Goal: Check status: Check status

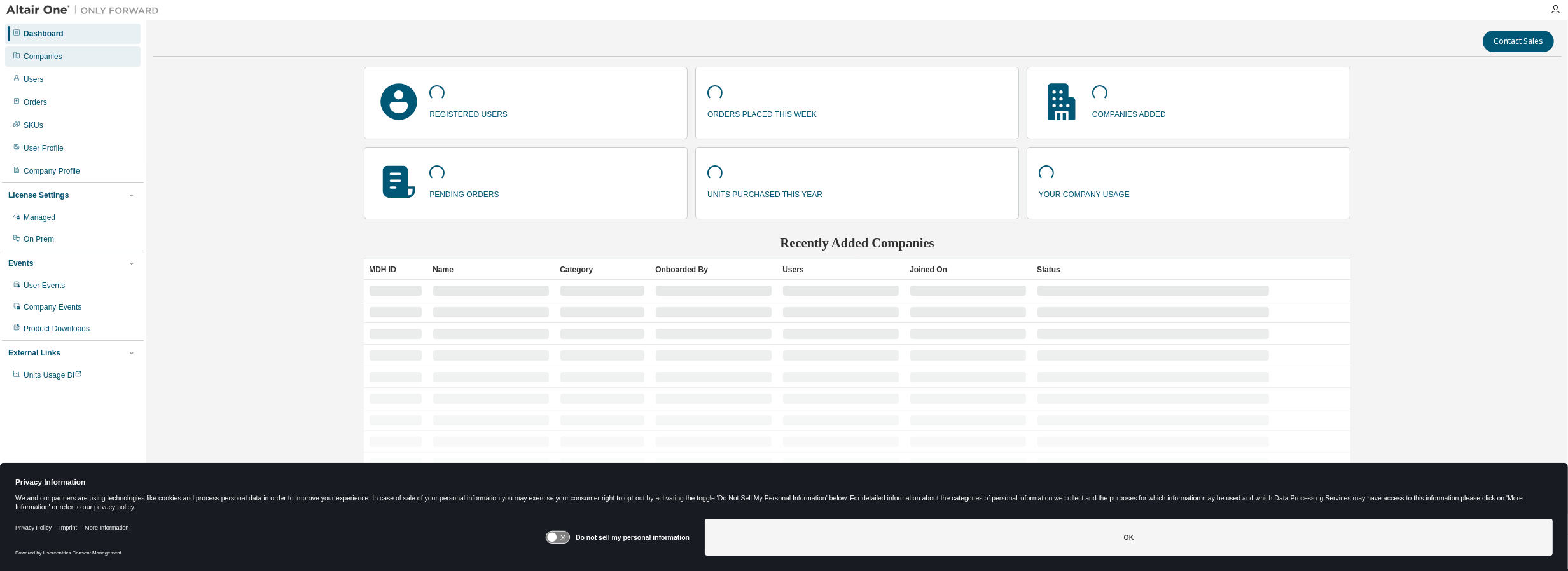
click at [40, 60] on div "Companies" at bounding box center [43, 56] width 39 height 10
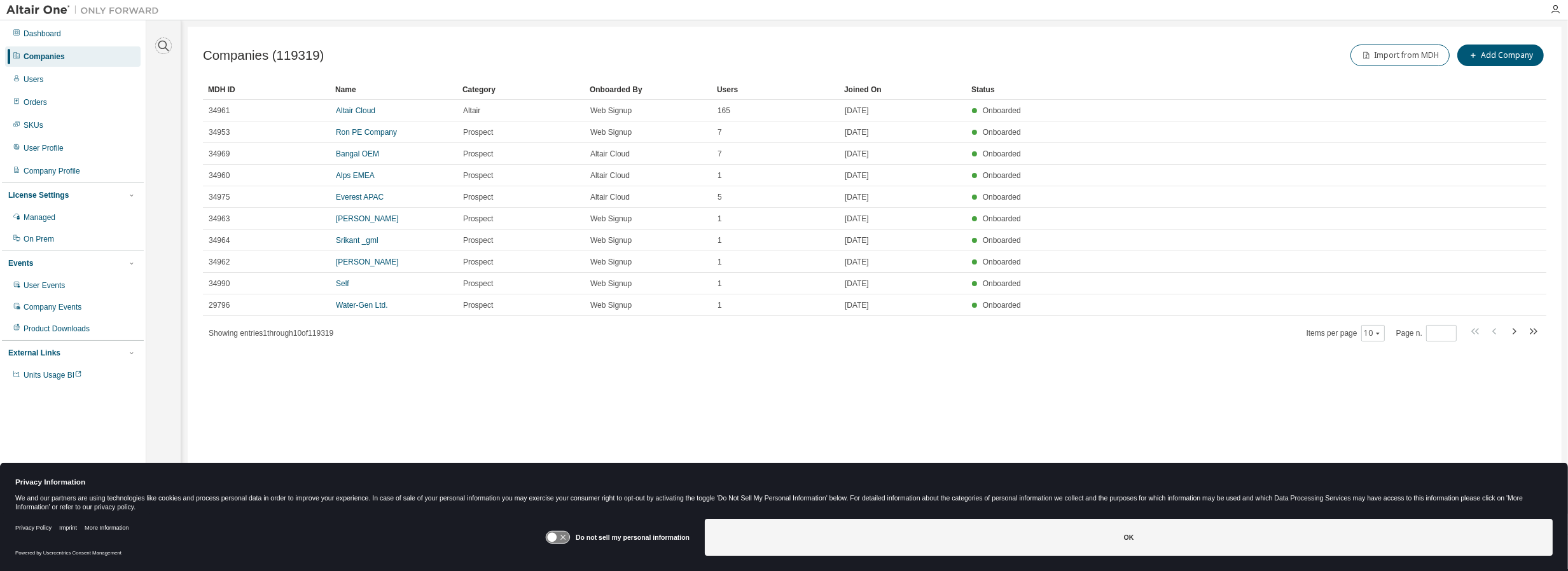
click at [165, 49] on icon "button" at bounding box center [163, 46] width 16 height 16
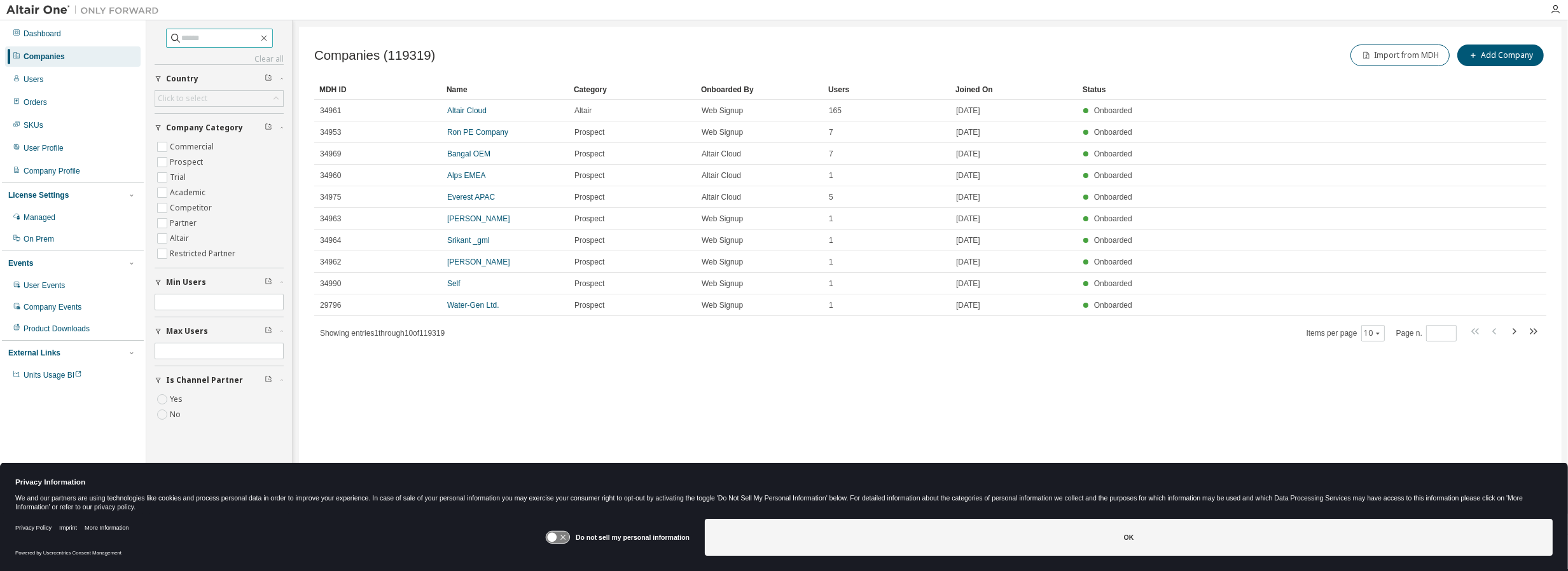
click at [215, 39] on input "text" at bounding box center [219, 39] width 76 height 13
type input "*******"
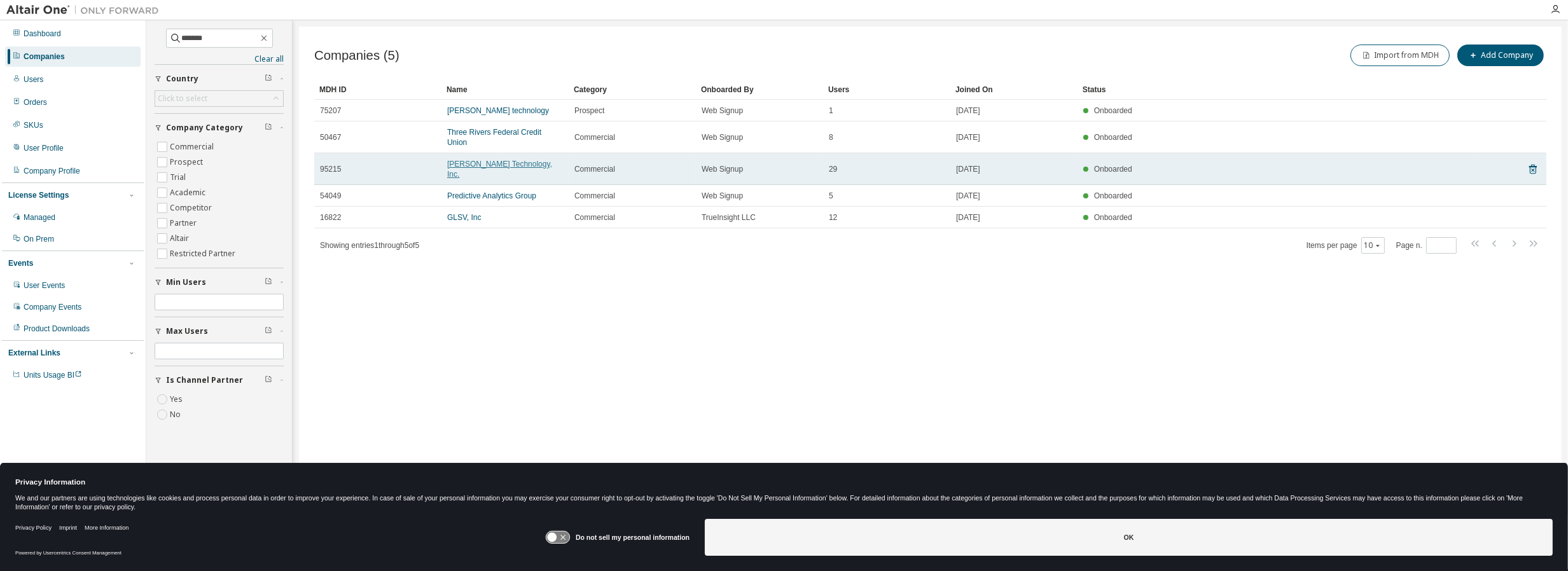
click at [492, 160] on link "[PERSON_NAME] Technology, Inc." at bounding box center [499, 169] width 105 height 19
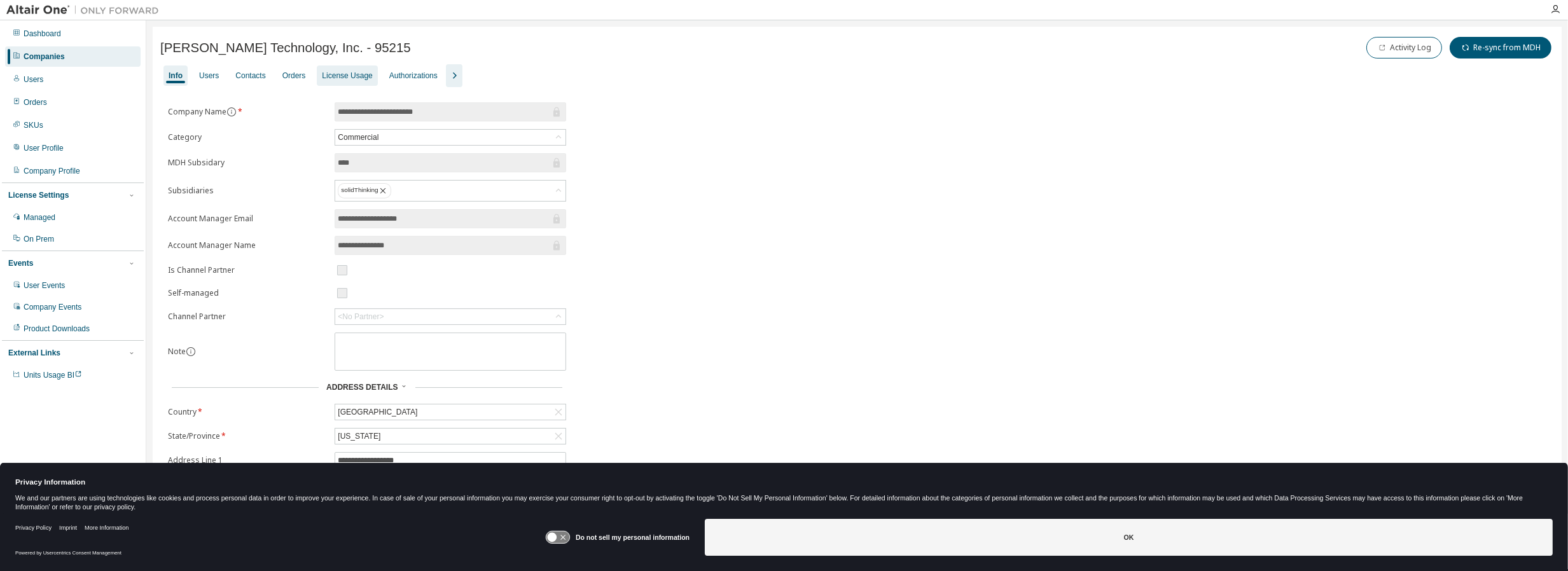
click at [354, 78] on div "License Usage" at bounding box center [347, 75] width 50 height 10
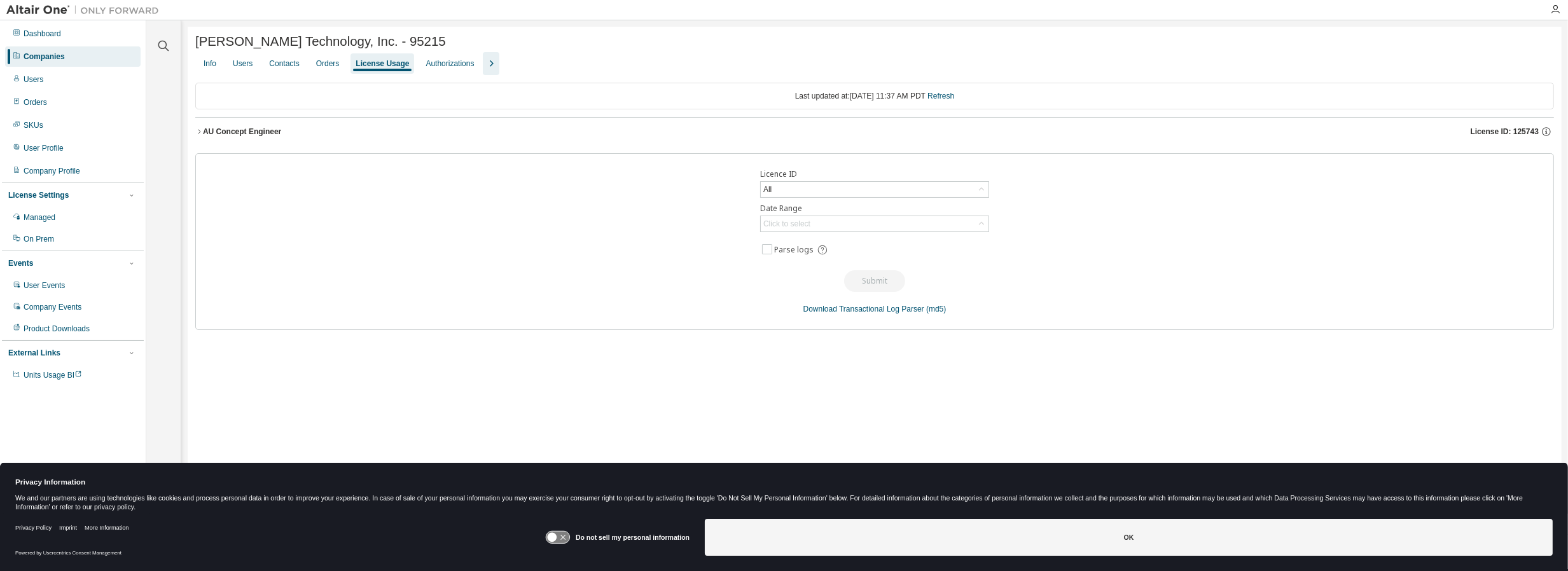
click at [220, 137] on div "AU Concept Engineer" at bounding box center [241, 131] width 78 height 10
